Goal: Transaction & Acquisition: Purchase product/service

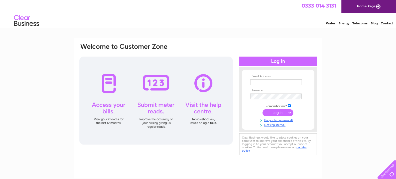
type input "[PERSON_NAME][EMAIL_ADDRESS][PERSON_NAME][DOMAIN_NAME]"
click at [279, 113] on input "submit" at bounding box center [278, 112] width 31 height 7
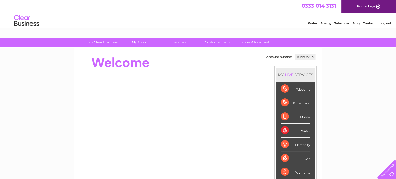
click at [313, 55] on select "1055063 1055064 2035442 2035443" at bounding box center [305, 57] width 21 height 6
select select "2035443"
click at [295, 54] on select "1055063 1055064 2035442 2035443" at bounding box center [305, 57] width 21 height 6
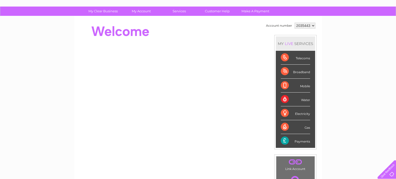
scroll to position [62, 0]
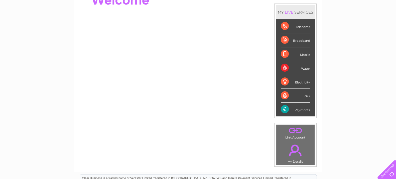
click at [286, 109] on div "Payments" at bounding box center [295, 109] width 29 height 14
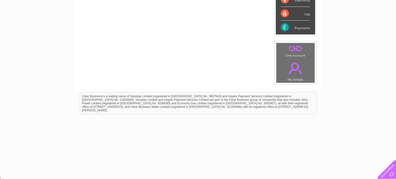
scroll to position [19, 0]
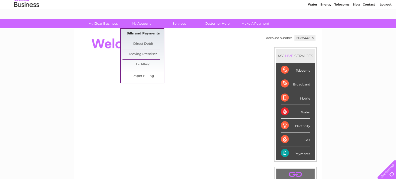
click at [149, 30] on link "Bills and Payments" at bounding box center [143, 34] width 41 height 10
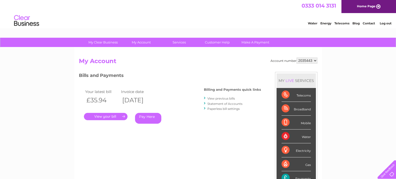
scroll to position [31, 0]
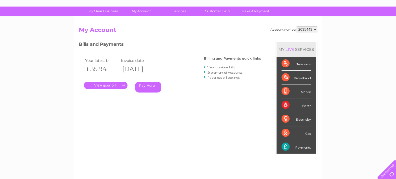
click at [143, 83] on link "Pay Here" at bounding box center [148, 87] width 26 height 11
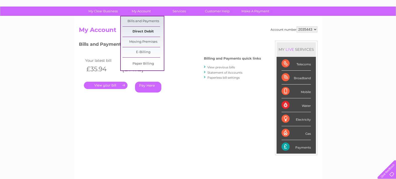
click at [143, 32] on link "Direct Debit" at bounding box center [143, 32] width 41 height 10
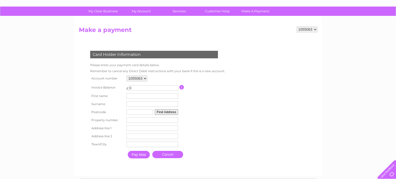
scroll to position [62, 0]
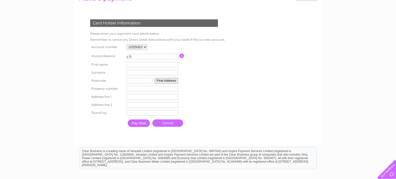
click at [146, 46] on select "1055063 1055064 2035442 2035443" at bounding box center [137, 47] width 21 height 6
select select "2035443"
click at [127, 44] on select "1055063 1055064 2035442 2035443" at bounding box center [137, 47] width 21 height 6
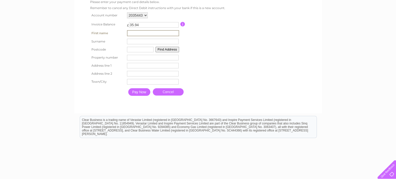
click at [162, 33] on input "text" at bounding box center [153, 33] width 52 height 6
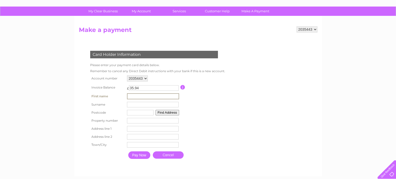
scroll to position [62, 0]
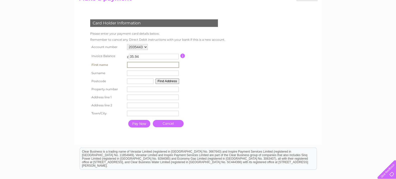
click at [147, 67] on input "text" at bounding box center [153, 65] width 52 height 6
type input "[PERSON_NAME]"
type input "Downs"
type input "WV14 8TB"
type input "14"
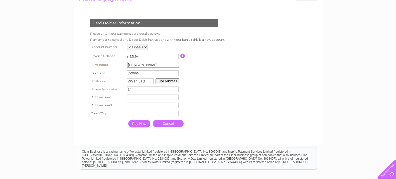
click at [165, 80] on button "Find Address" at bounding box center [168, 81] width 24 height 6
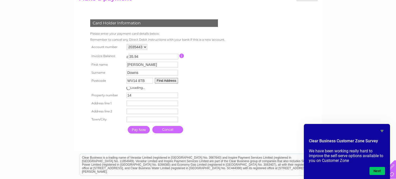
click at [156, 102] on input "text" at bounding box center [153, 103] width 52 height 6
type input "14 Highfields Drive"
type input "Bilston"
type input "Wolverhampton"
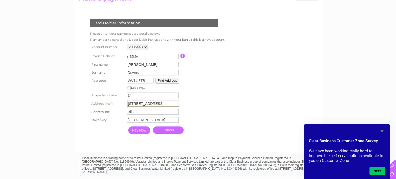
click at [142, 133] on input "Pay Now" at bounding box center [139, 130] width 22 height 8
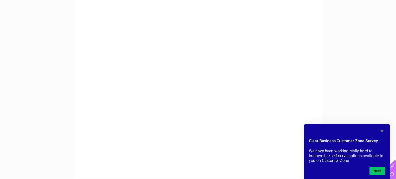
scroll to position [0, 0]
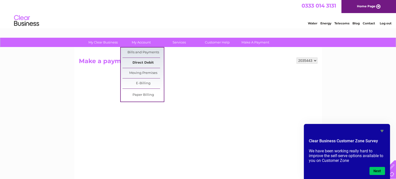
click at [147, 63] on link "Direct Debit" at bounding box center [143, 63] width 41 height 10
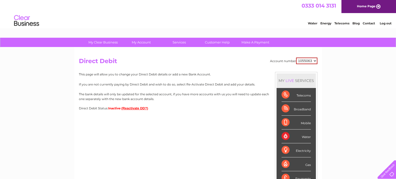
click at [130, 107] on button "(Reactivate DD?)" at bounding box center [135, 108] width 27 height 4
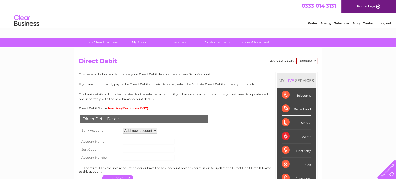
scroll to position [62, 0]
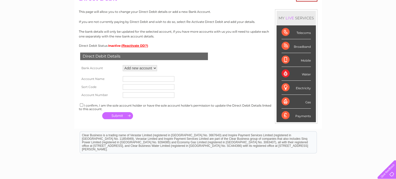
click at [155, 68] on select "Add new account ****7843" at bounding box center [140, 68] width 34 height 6
click at [123, 65] on select "Add new account ****7843" at bounding box center [140, 68] width 34 height 6
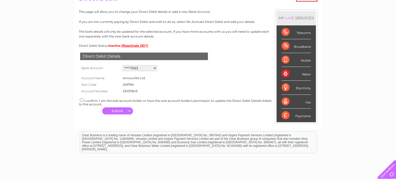
click at [156, 65] on select "Add new account ****7843" at bounding box center [140, 68] width 34 height 6
select select "0"
click at [123, 65] on select "Add new account ****7843" at bounding box center [140, 68] width 34 height 6
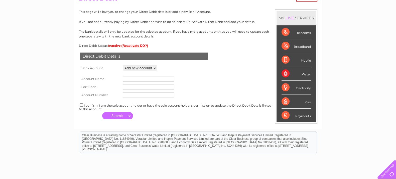
click at [150, 76] on input "text" at bounding box center [149, 79] width 52 height 6
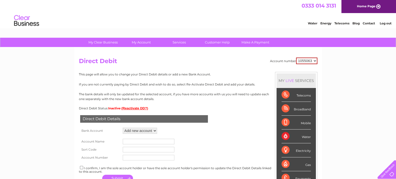
click at [316, 60] on select "1055063 1055064 2035442 2035443" at bounding box center [306, 60] width 21 height 7
select select "2035443"
click at [296, 57] on select "1055063 1055064 2035442 2035443" at bounding box center [306, 60] width 21 height 7
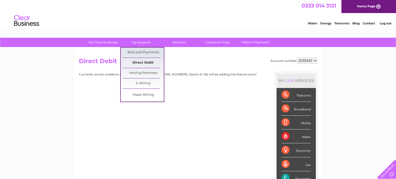
click at [132, 60] on link "Direct Debit" at bounding box center [143, 63] width 41 height 10
